Goal: Task Accomplishment & Management: Complete application form

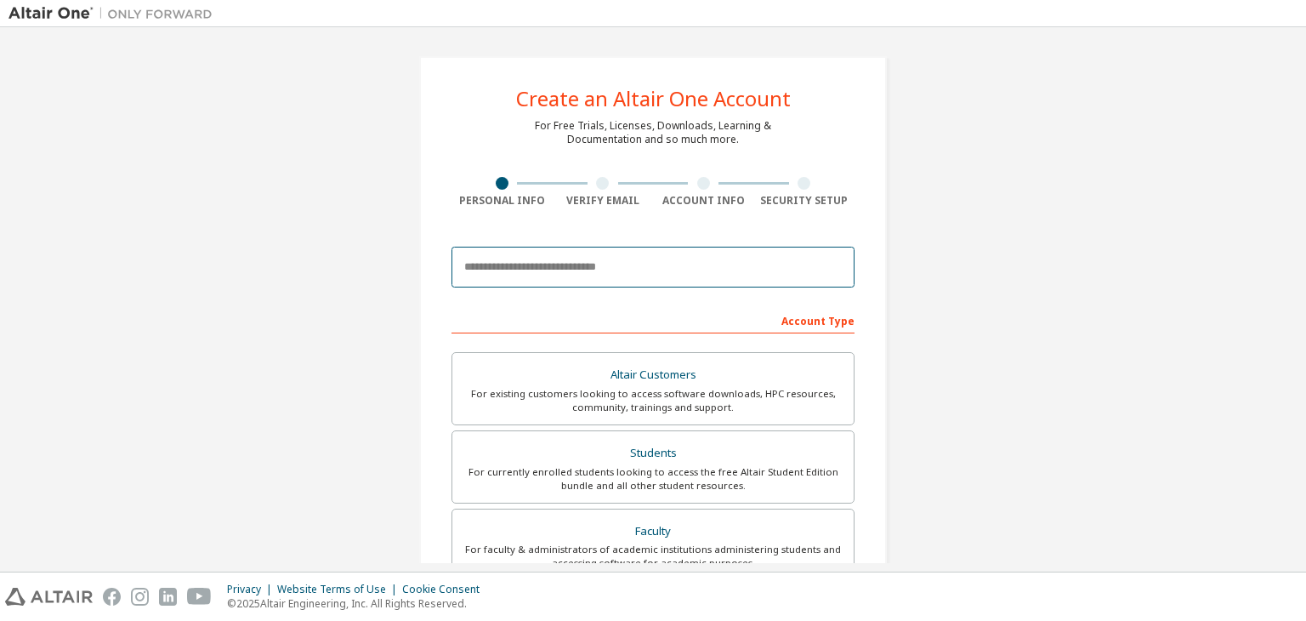
click at [605, 280] on input "email" at bounding box center [652, 267] width 403 height 41
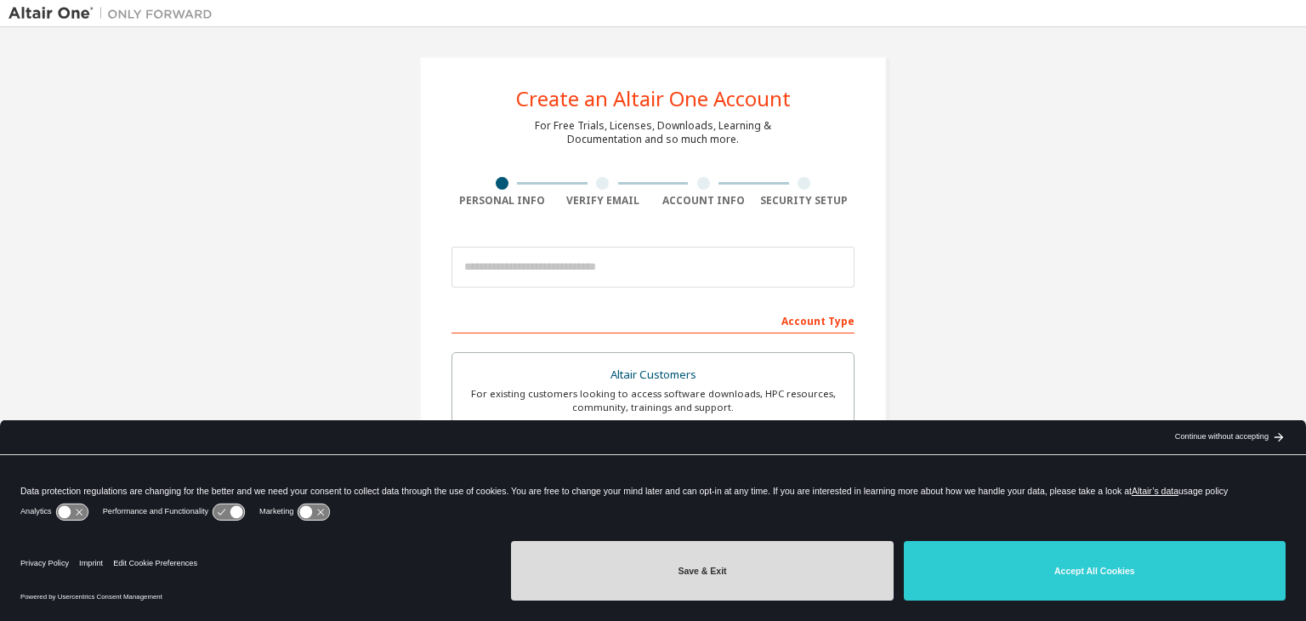
click at [838, 557] on button "Save & Exit" at bounding box center [702, 571] width 382 height 60
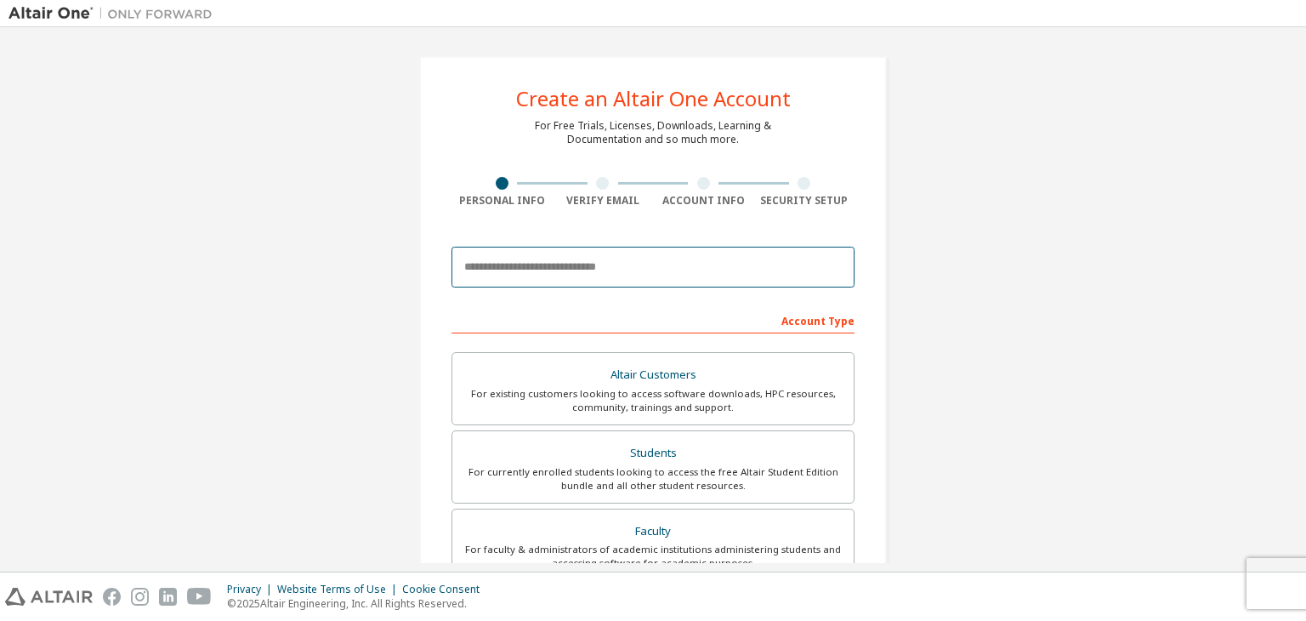
click at [555, 270] on input "email" at bounding box center [652, 267] width 403 height 41
type input "**********"
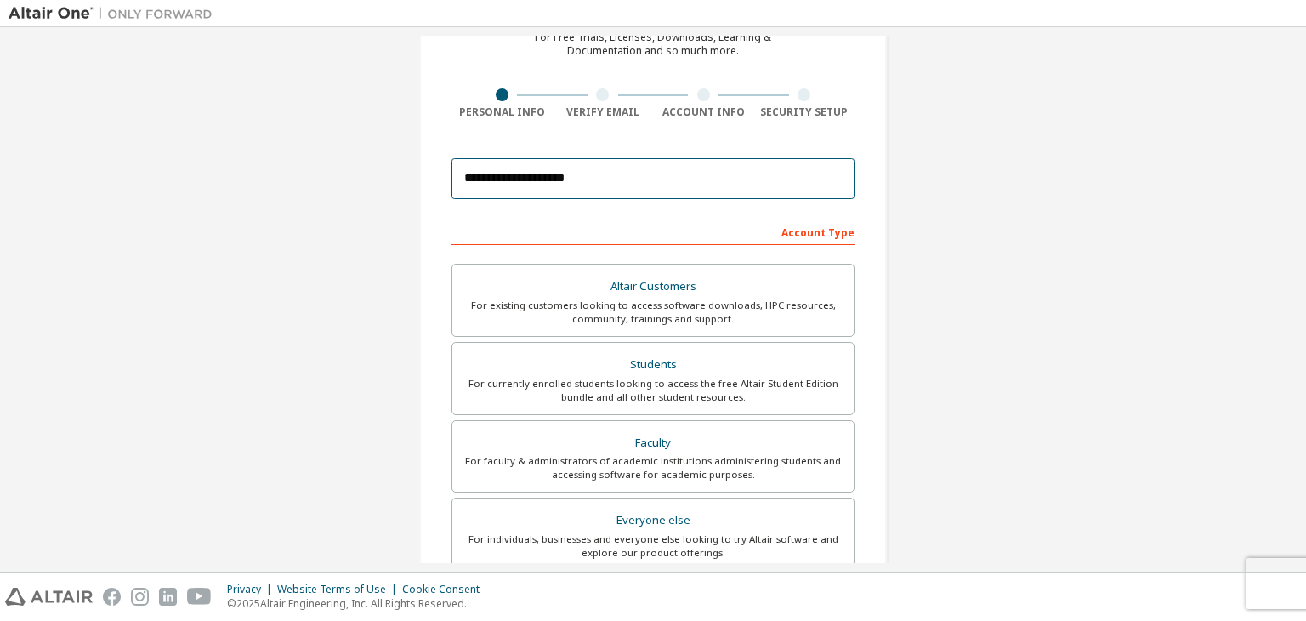
scroll to position [94, 0]
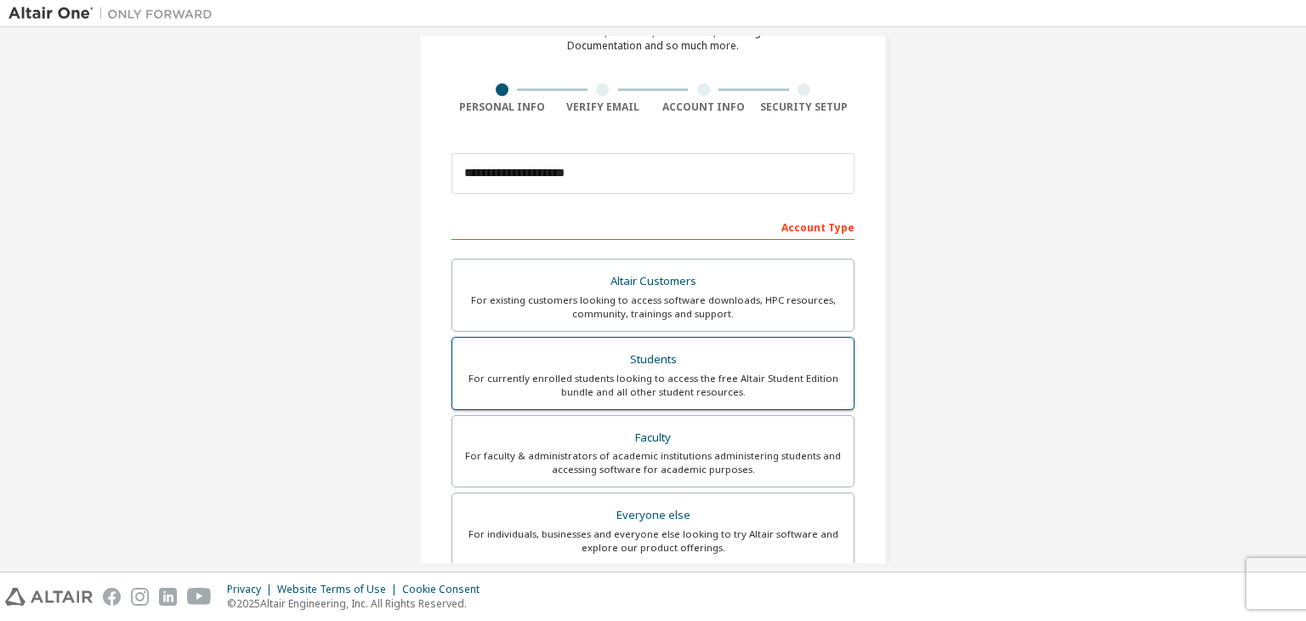
click at [748, 380] on div "For currently enrolled students looking to access the free Altair Student Editi…" at bounding box center [653, 385] width 381 height 27
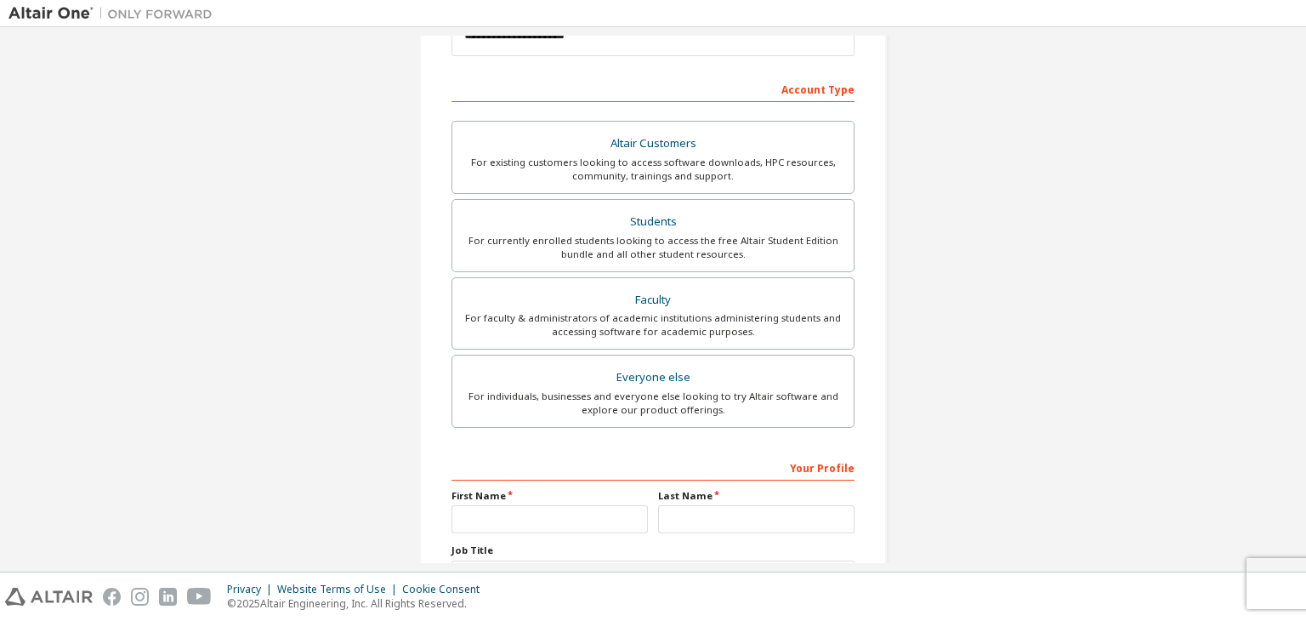
scroll to position [252, 0]
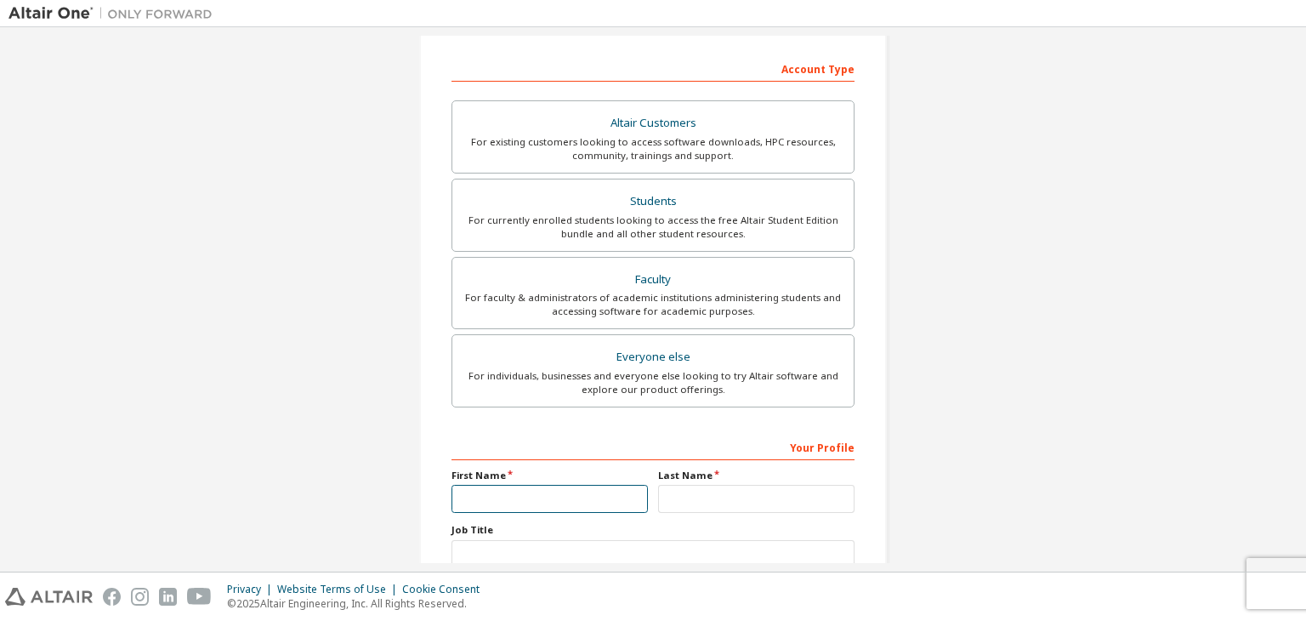
click at [577, 487] on input "text" at bounding box center [549, 499] width 196 height 28
type input "*****"
click at [681, 502] on input "text" at bounding box center [756, 499] width 196 height 28
type input "*"
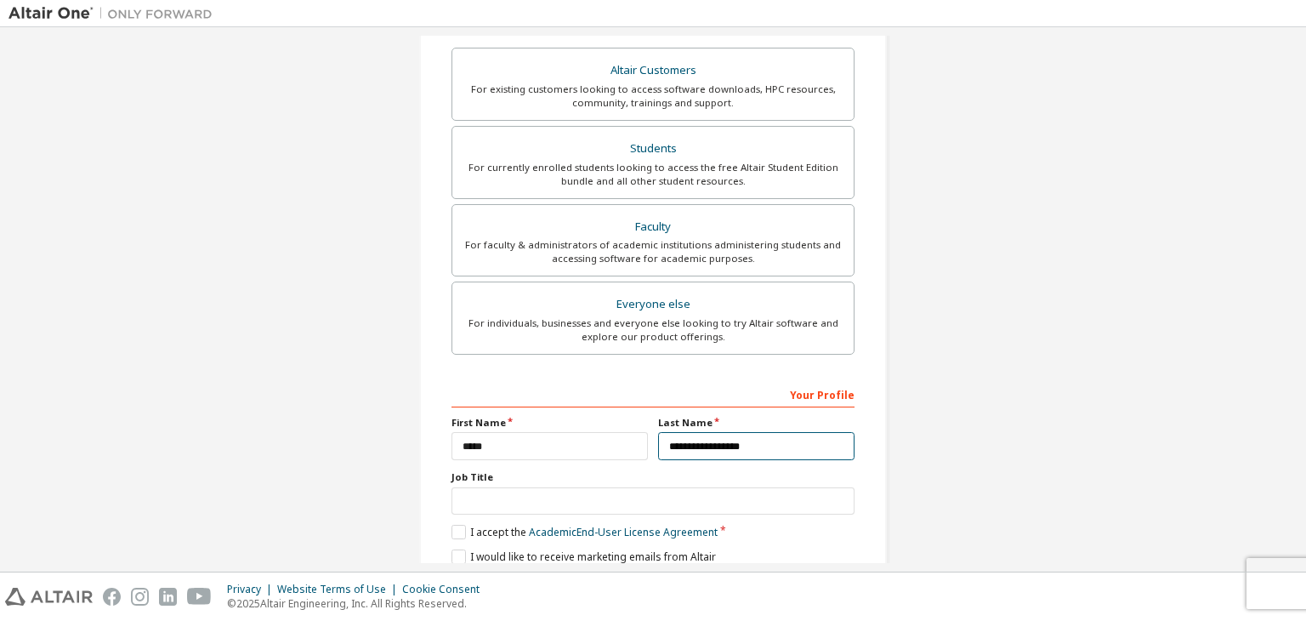
scroll to position [305, 0]
type input "**********"
click at [681, 502] on input "text" at bounding box center [652, 500] width 403 height 28
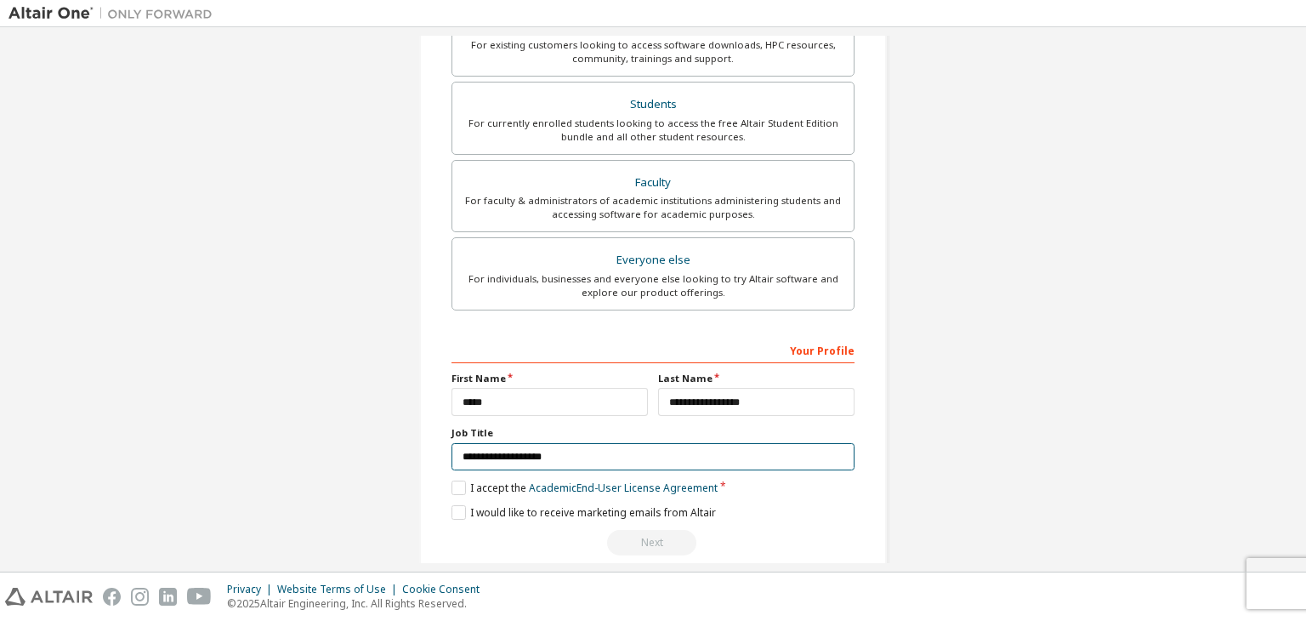
scroll to position [349, 0]
type input "**********"
click at [454, 484] on label "I accept the Academic End-User License Agreement" at bounding box center [584, 487] width 266 height 14
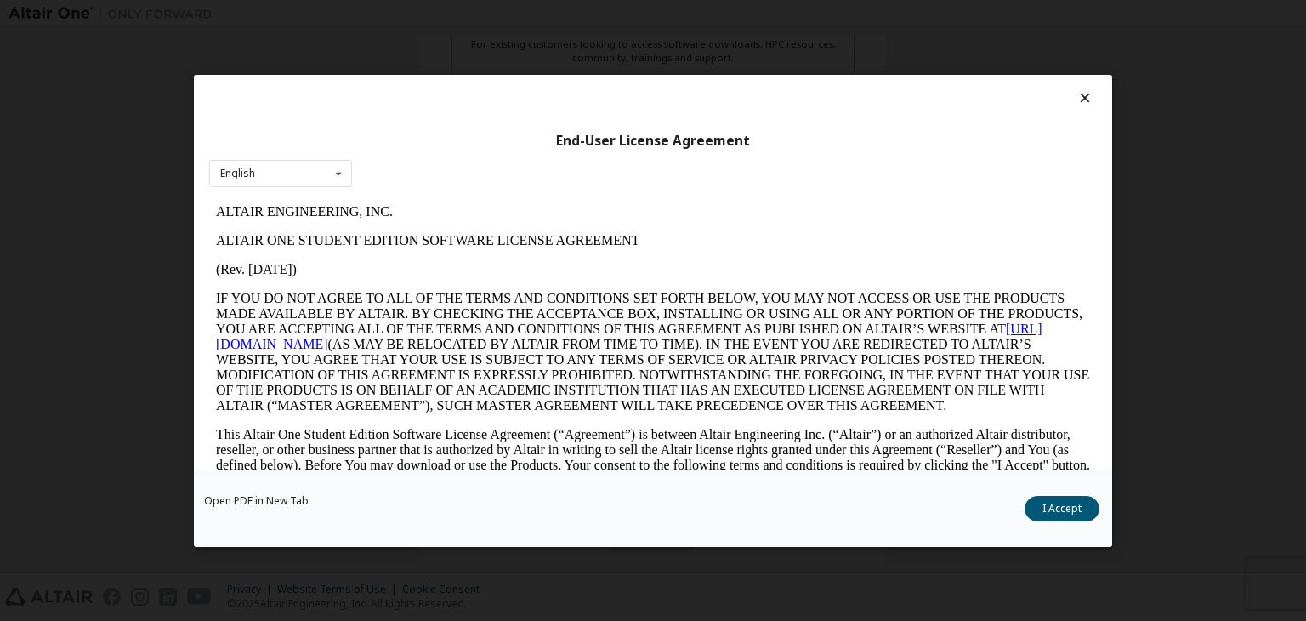
scroll to position [0, 0]
click at [330, 173] on icon at bounding box center [338, 173] width 21 height 26
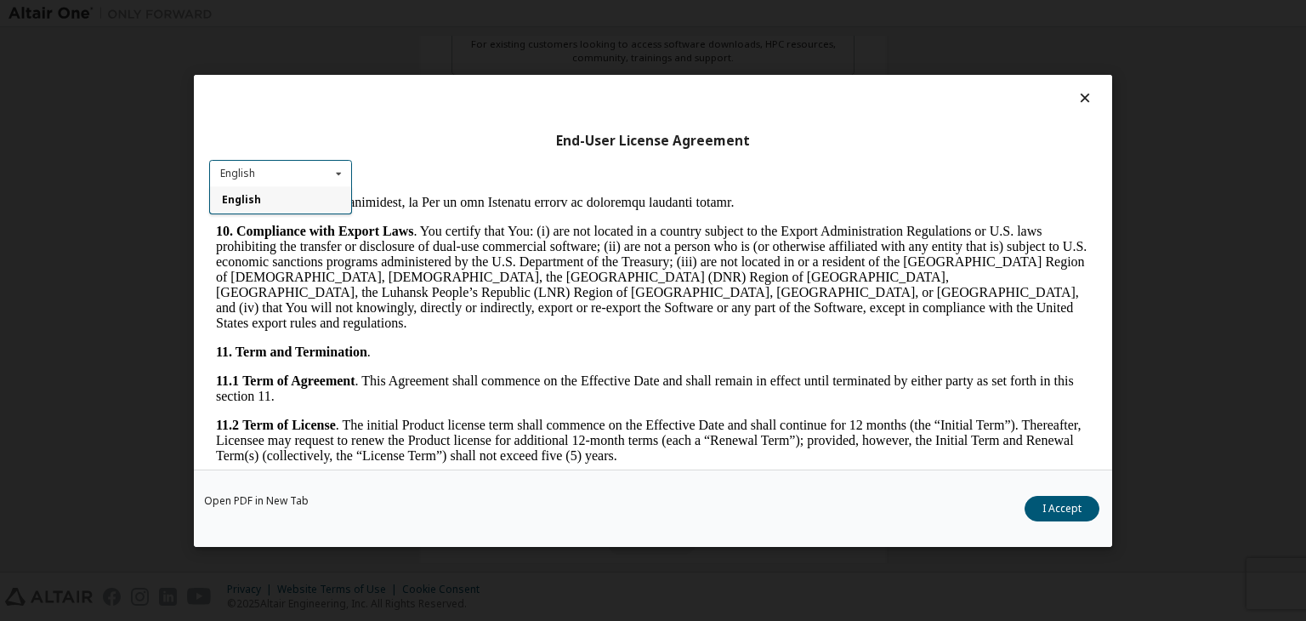
scroll to position [2455, 0]
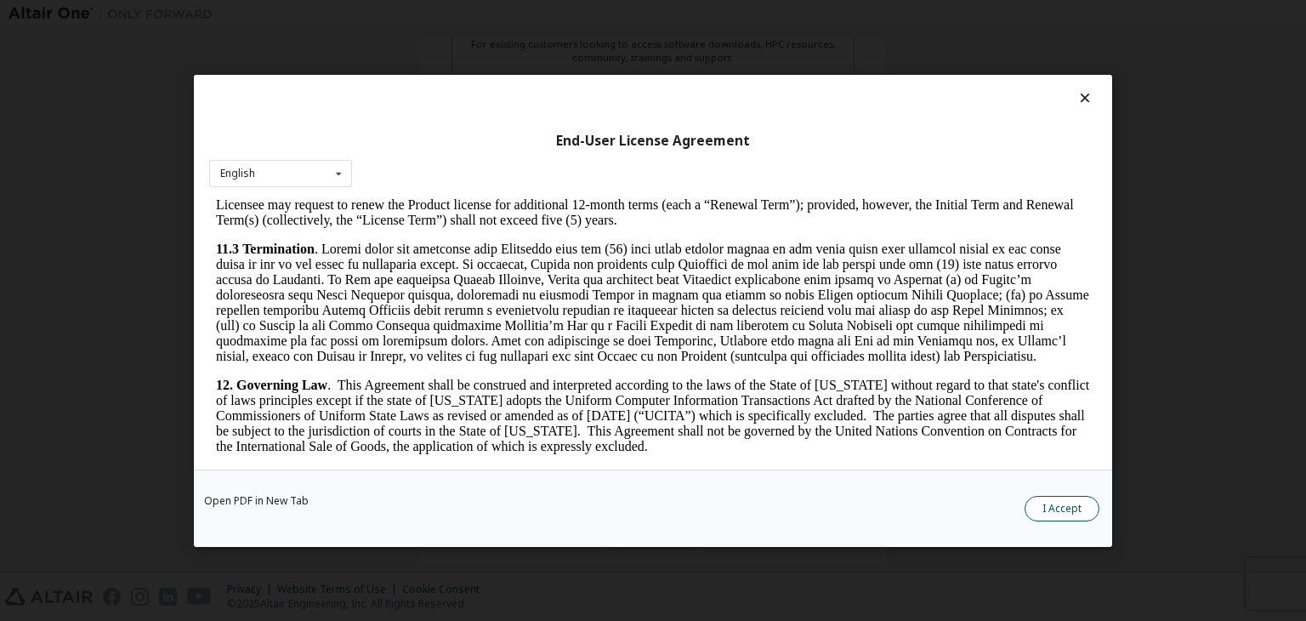
click at [1075, 514] on button "I Accept" at bounding box center [1061, 509] width 75 height 26
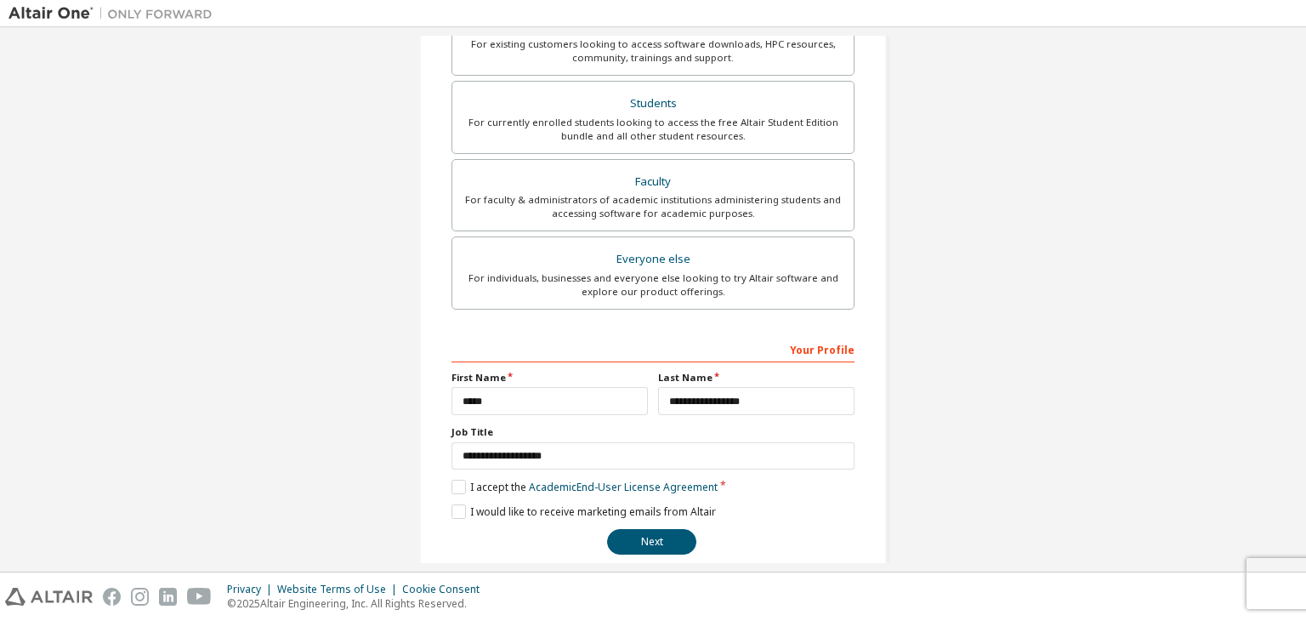
scroll to position [370, 0]
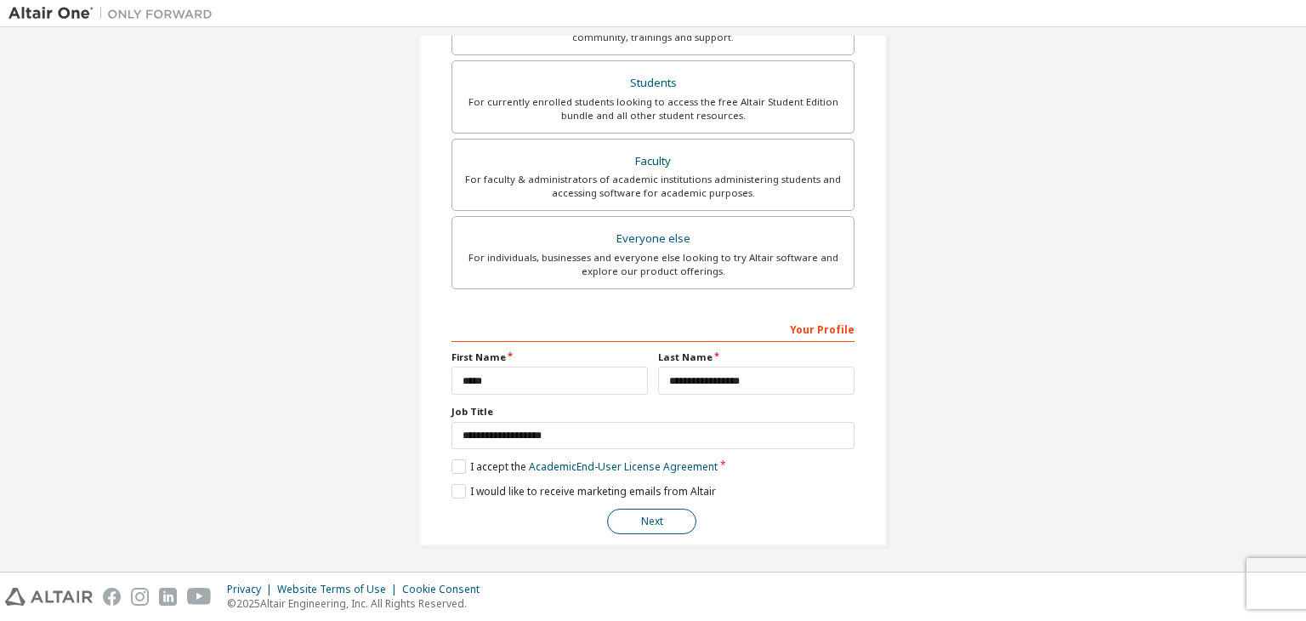
click at [664, 519] on button "Next" at bounding box center [651, 521] width 89 height 26
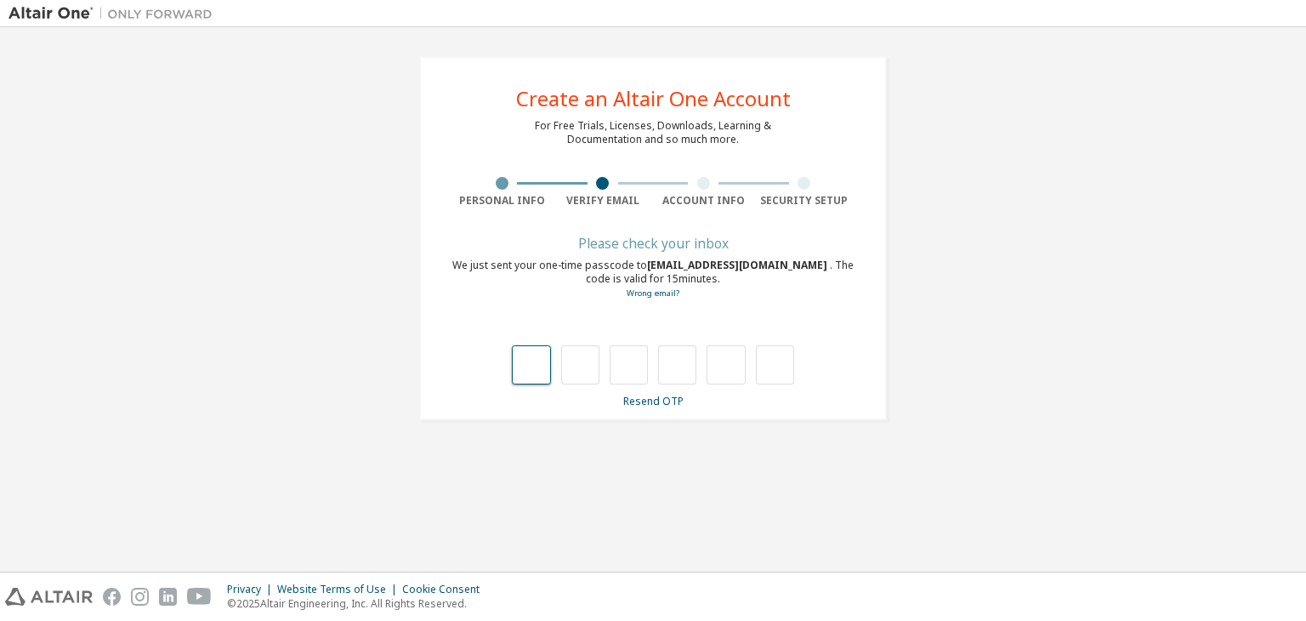
type input "*"
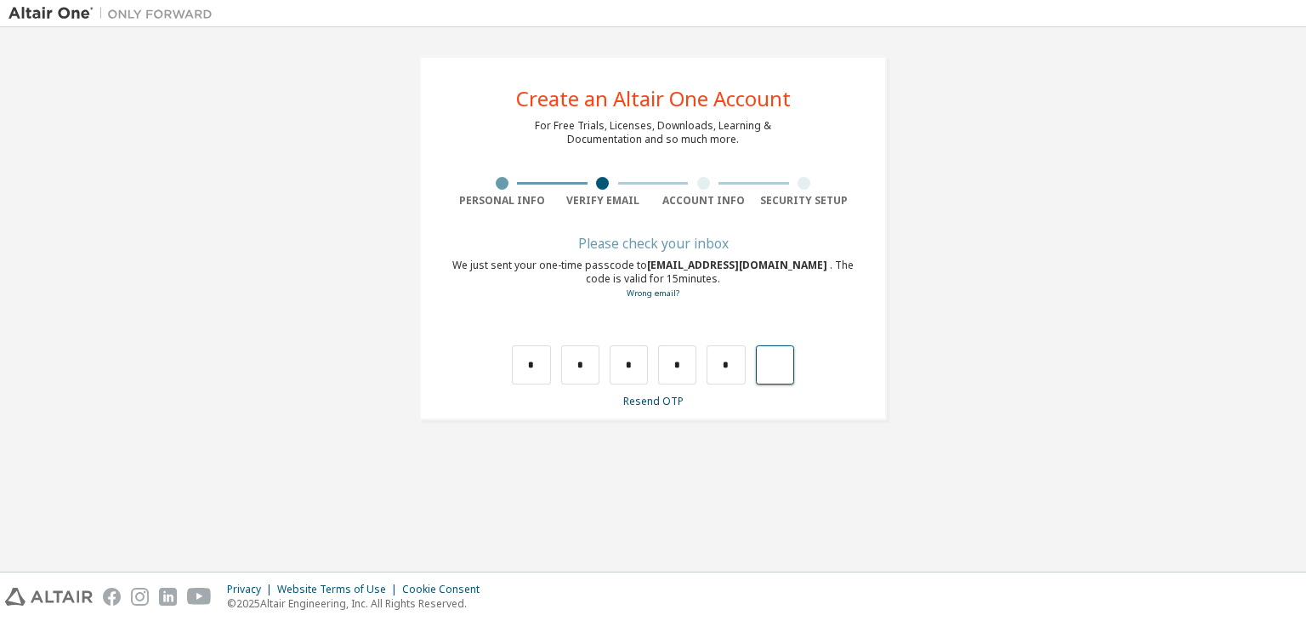
type input "*"
